Goal: Find contact information: Find contact information

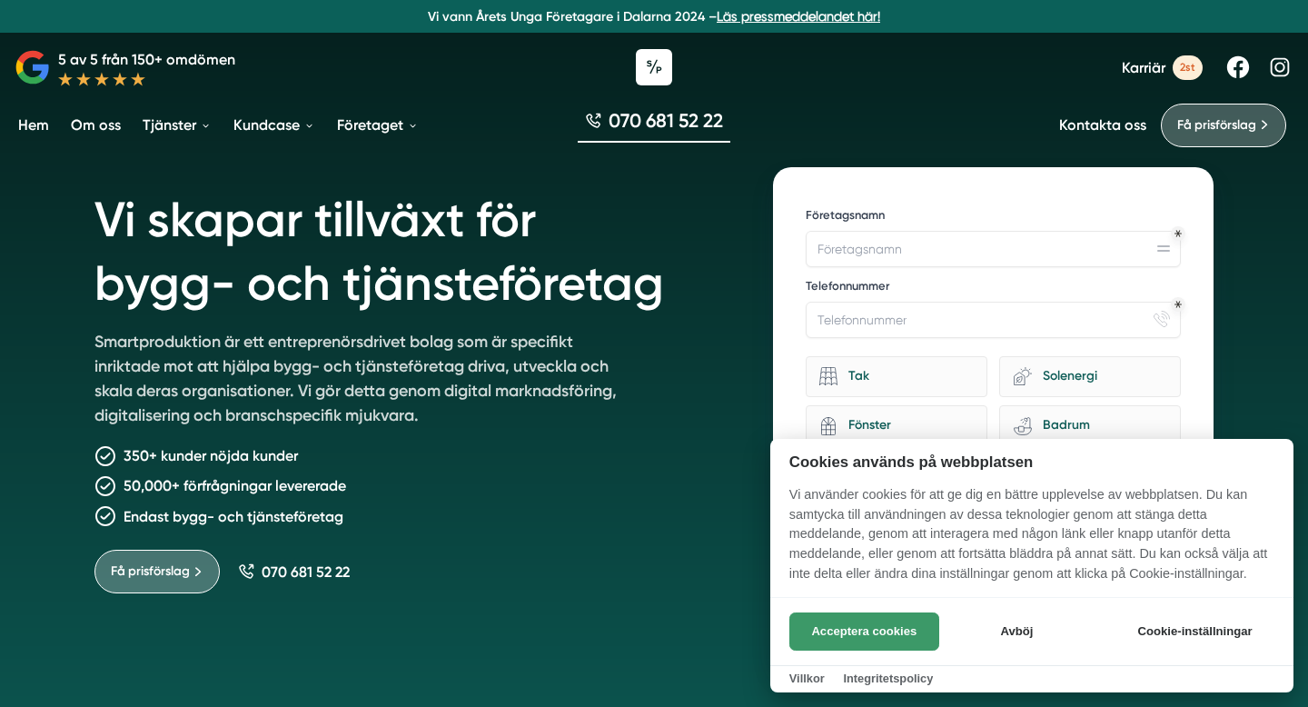
click at [877, 630] on button "Acceptera cookies" at bounding box center [864, 631] width 150 height 38
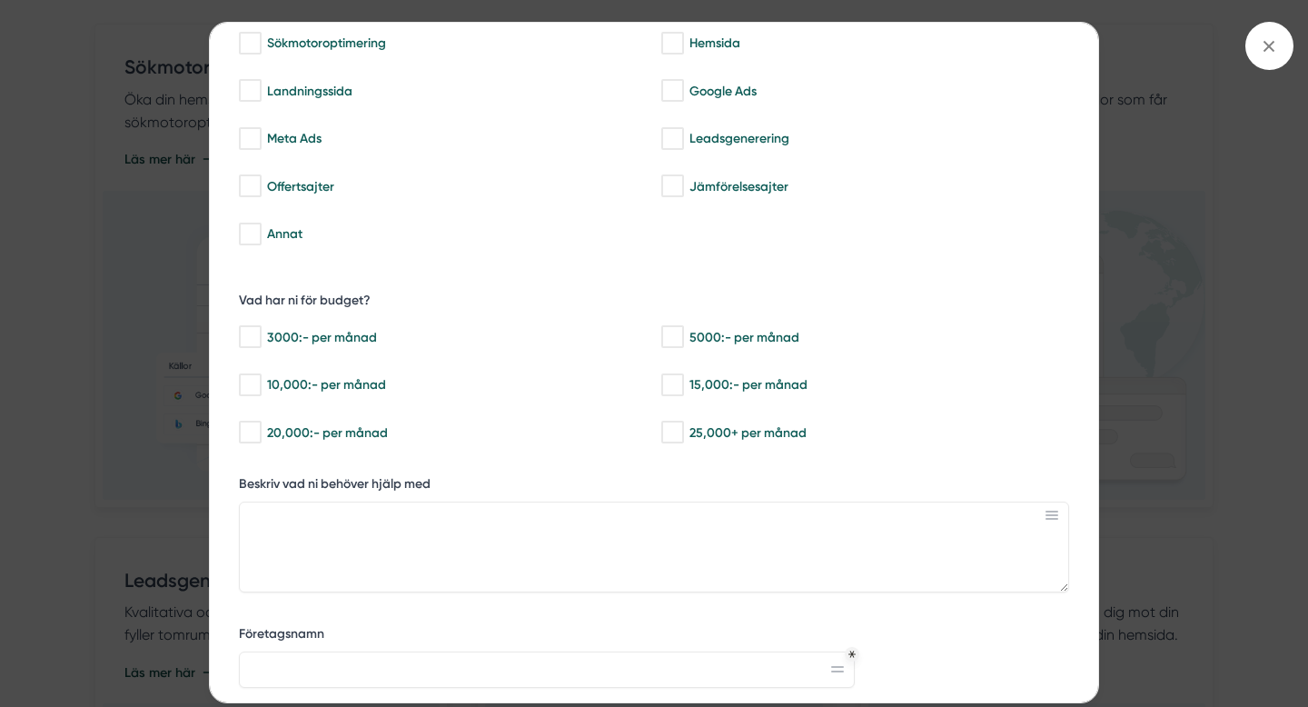
scroll to position [140, 0]
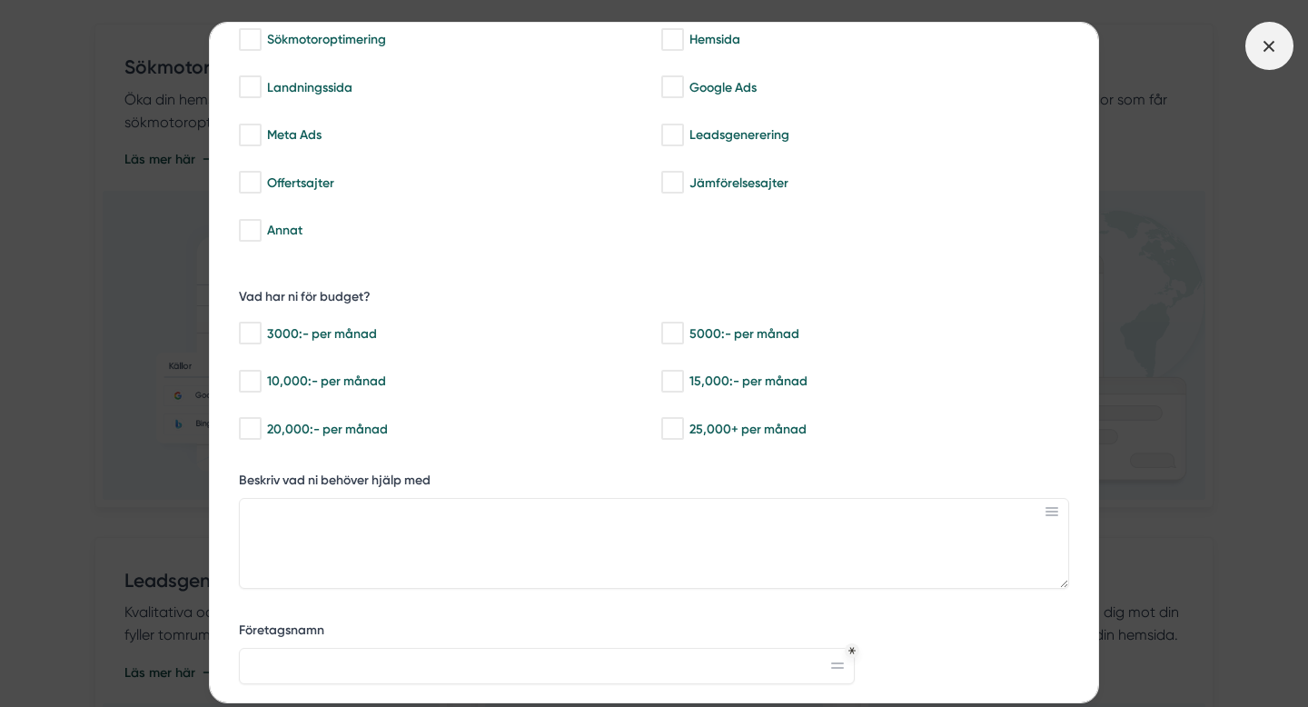
click at [1261, 54] on icon at bounding box center [1269, 46] width 20 height 20
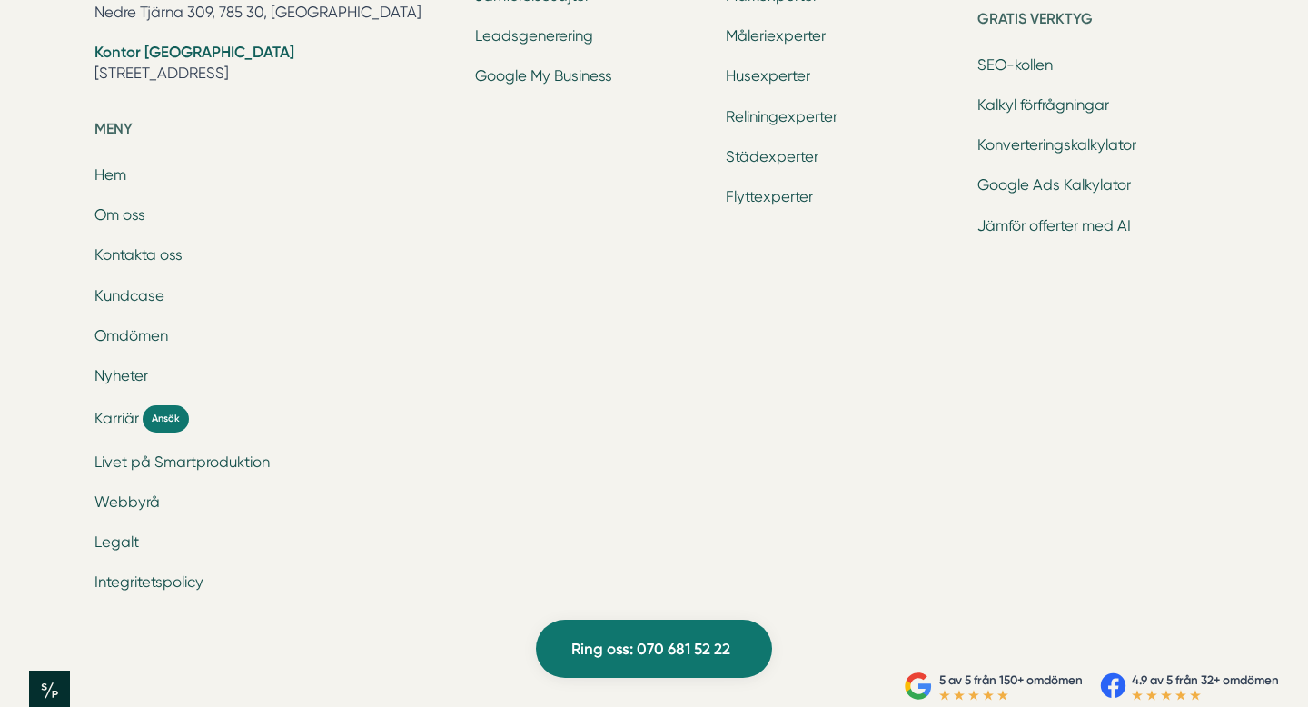
scroll to position [6122, 0]
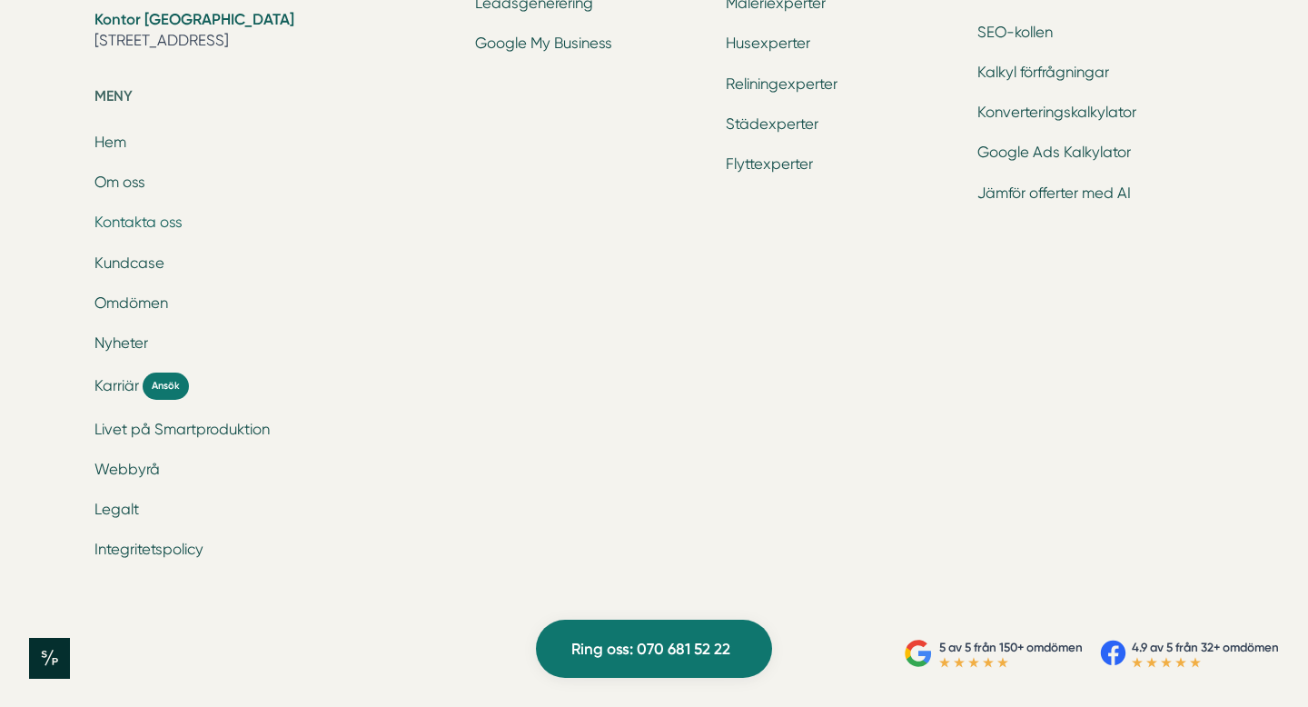
click at [168, 219] on link "Kontakta oss" at bounding box center [138, 221] width 88 height 17
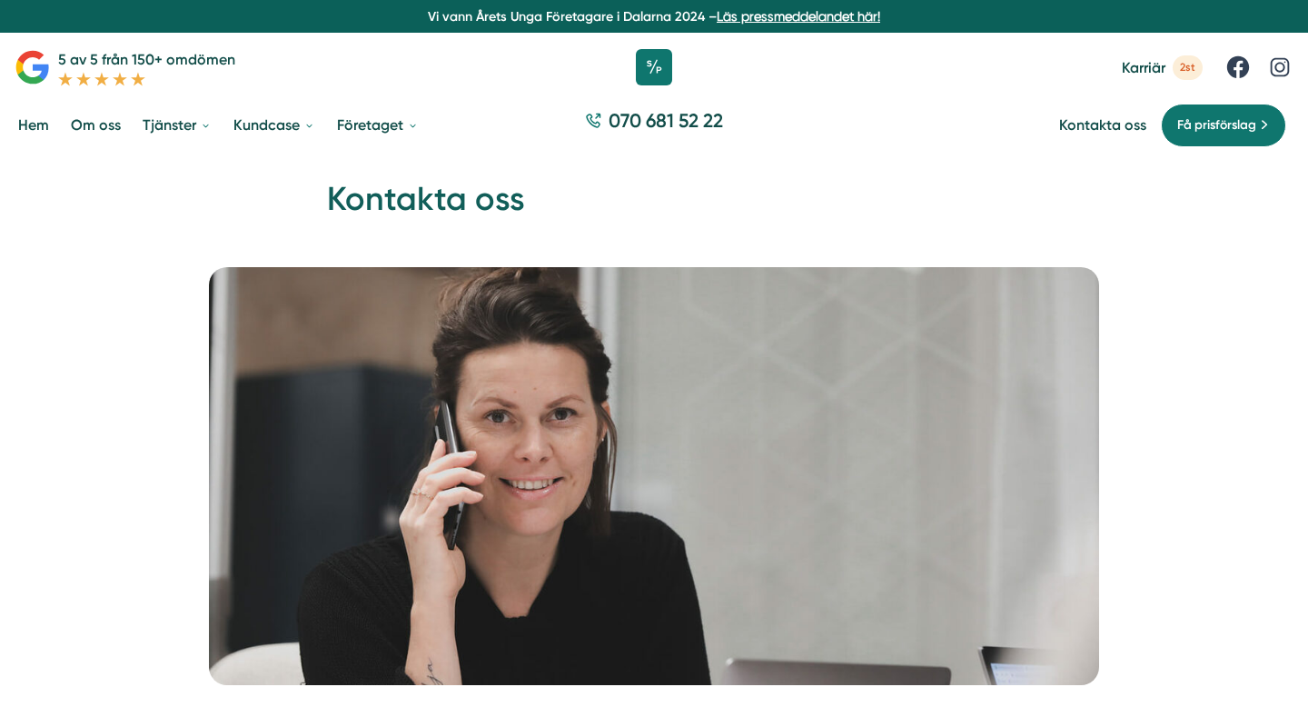
click at [1143, 68] on span "Karriär" at bounding box center [1144, 67] width 44 height 17
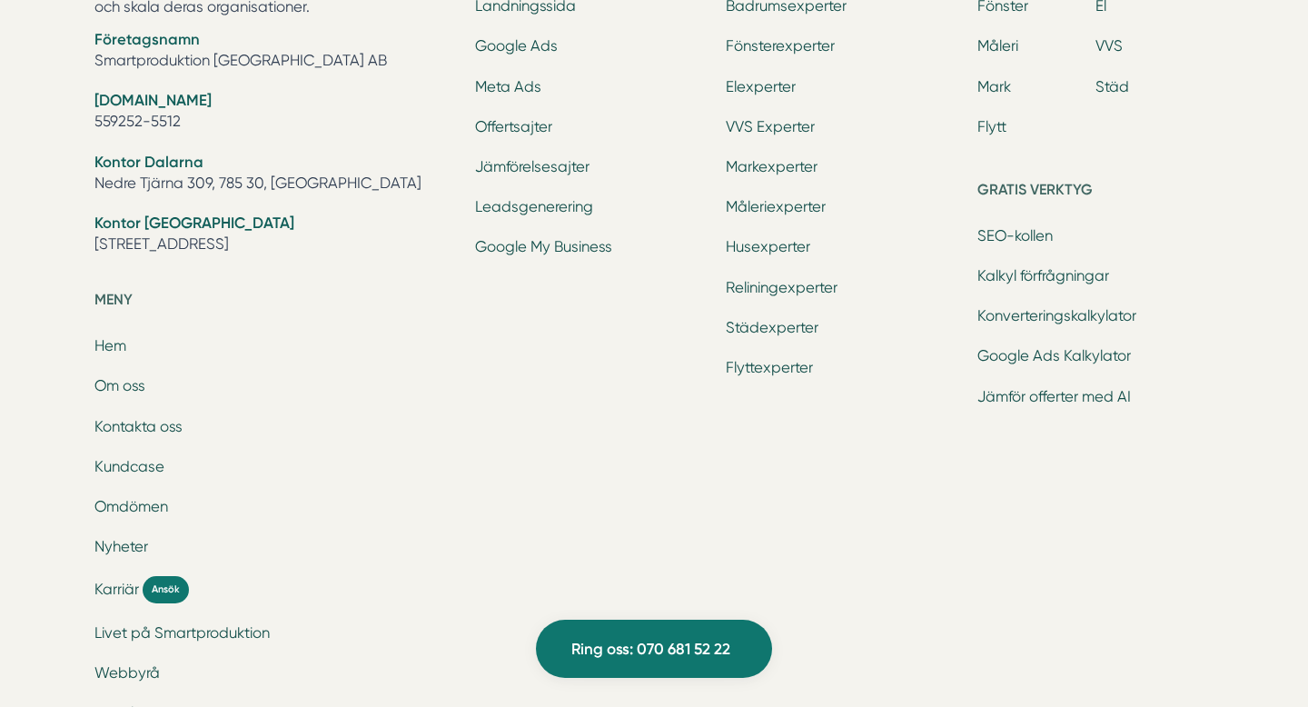
scroll to position [7330, 0]
